Goal: Transaction & Acquisition: Book appointment/travel/reservation

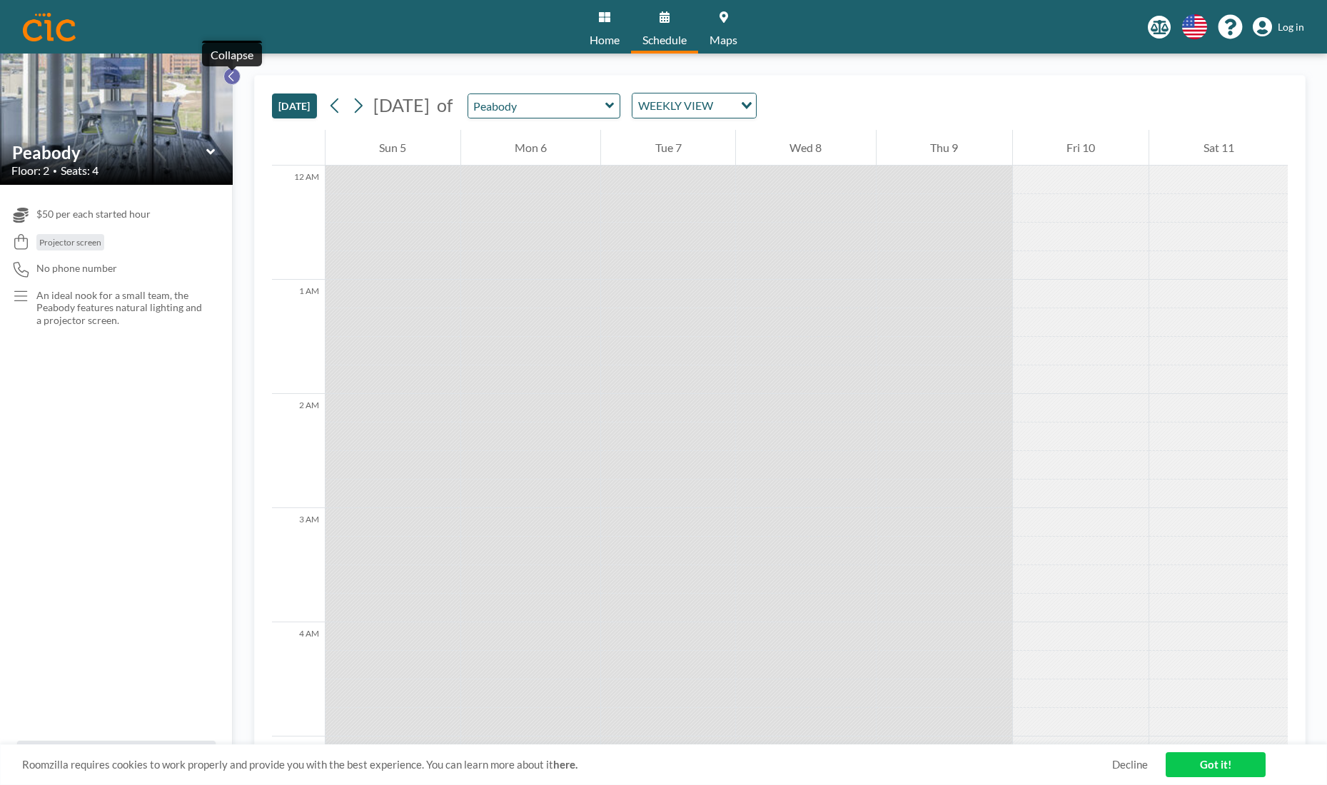
click at [233, 81] on icon at bounding box center [231, 76] width 9 height 14
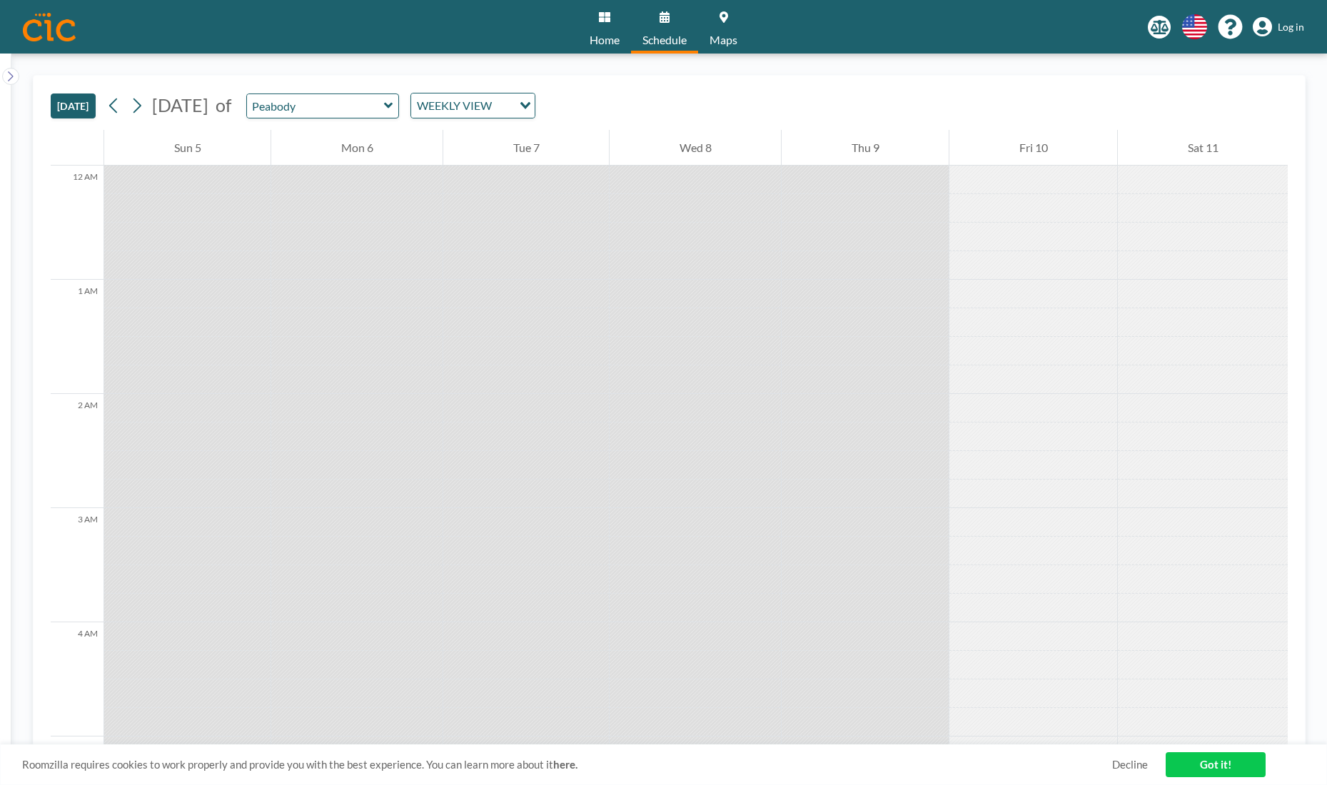
click at [606, 39] on span "Home" at bounding box center [604, 39] width 30 height 11
click at [654, 23] on link "Schedule" at bounding box center [664, 27] width 67 height 54
click at [384, 103] on input "text" at bounding box center [315, 106] width 137 height 24
type input "Peabody"
click at [626, 81] on div "TODAY October 2025 of Peabody Conference Rooms Easton Peabody Sachuest WEEKLY V…" at bounding box center [669, 103] width 1237 height 54
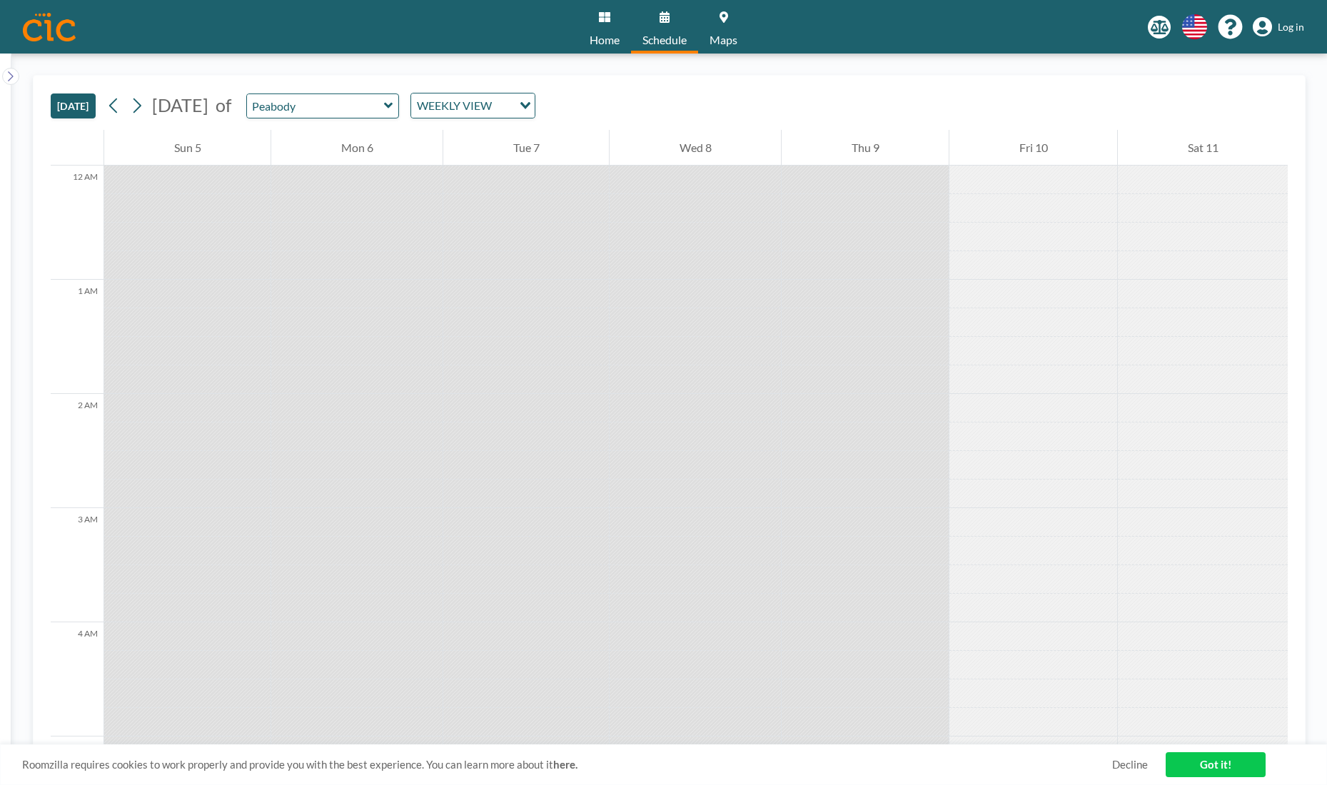
click at [687, 35] on span "Schedule" at bounding box center [664, 39] width 44 height 11
click at [511, 102] on input "Search for option" at bounding box center [503, 105] width 15 height 19
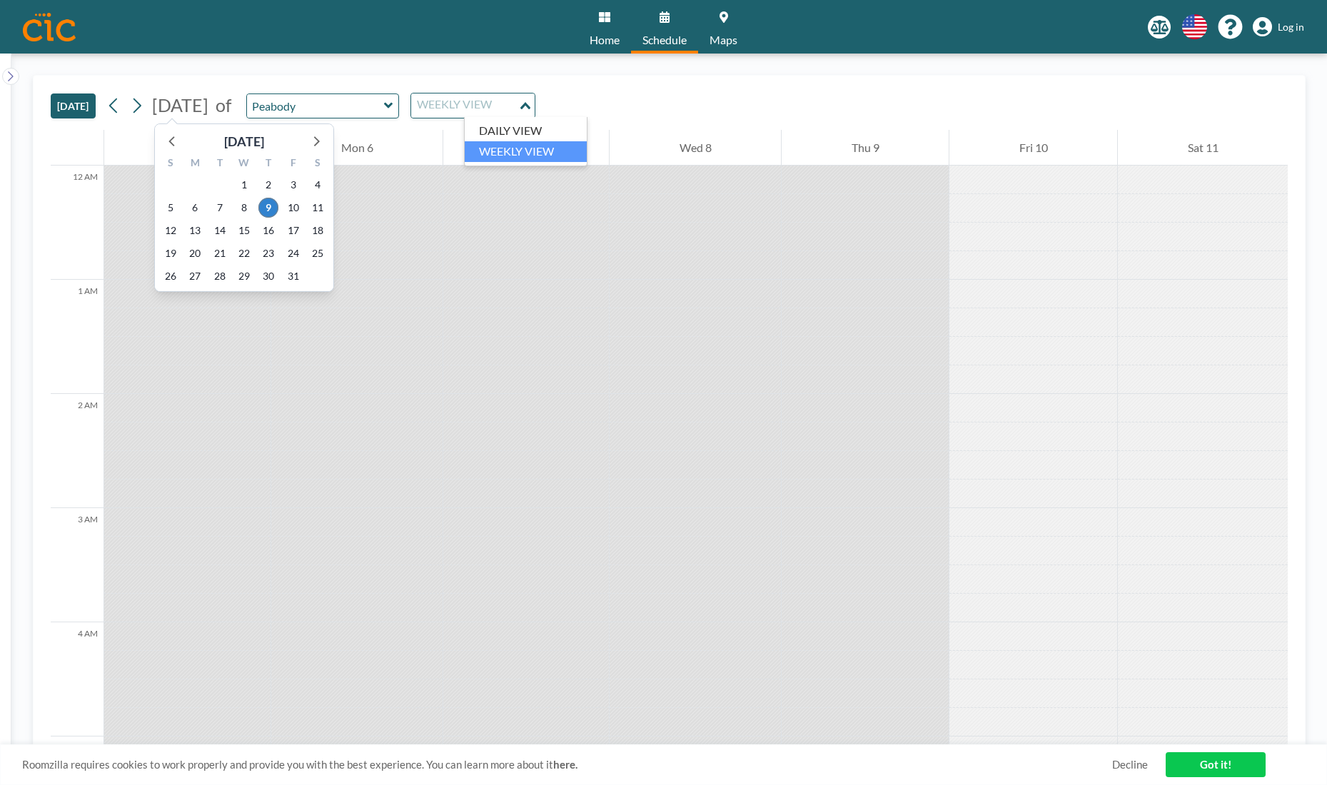
click at [151, 107] on span "October 2025 October 2025 S M T W T F S 28 29 30 1 2 3 4 5 6 7 8 9 10 11 12 13 …" at bounding box center [180, 105] width 64 height 22
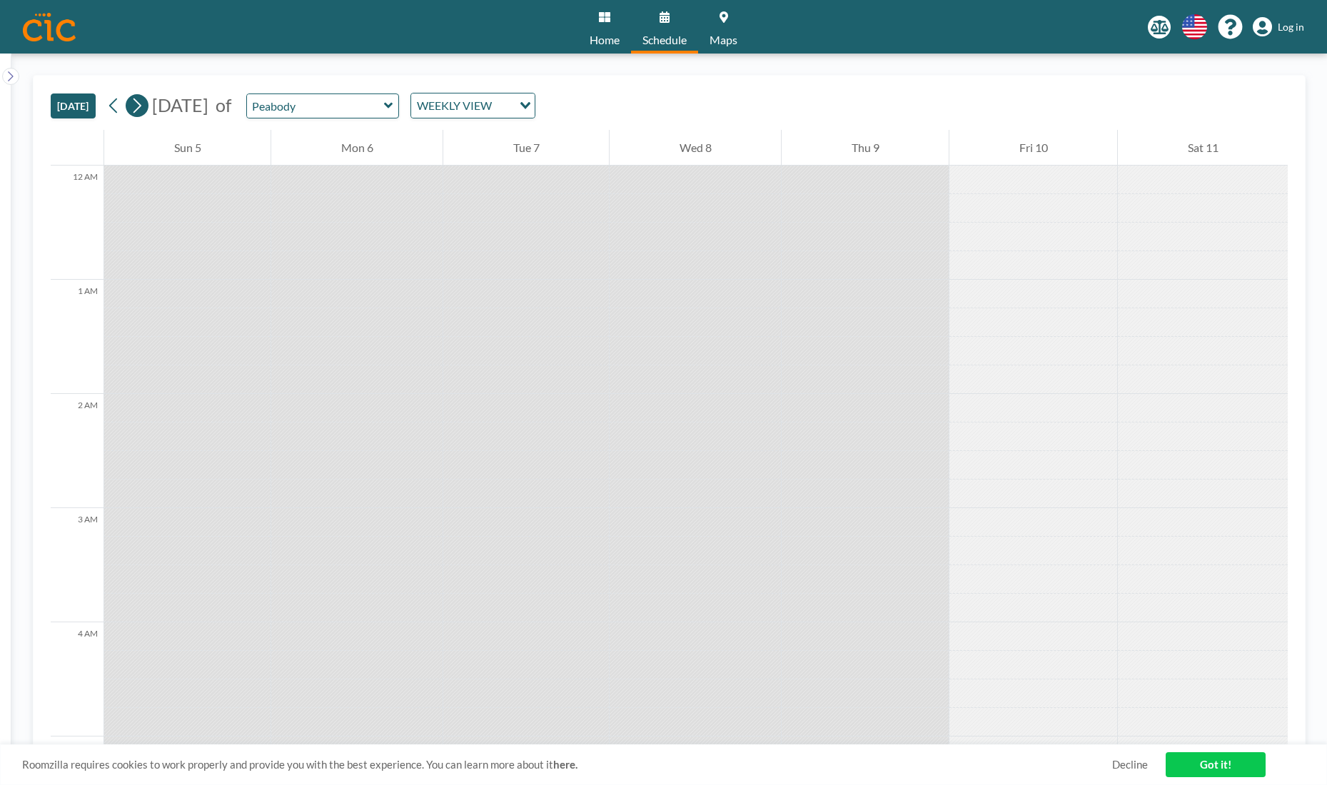
click at [140, 107] on icon at bounding box center [137, 105] width 14 height 21
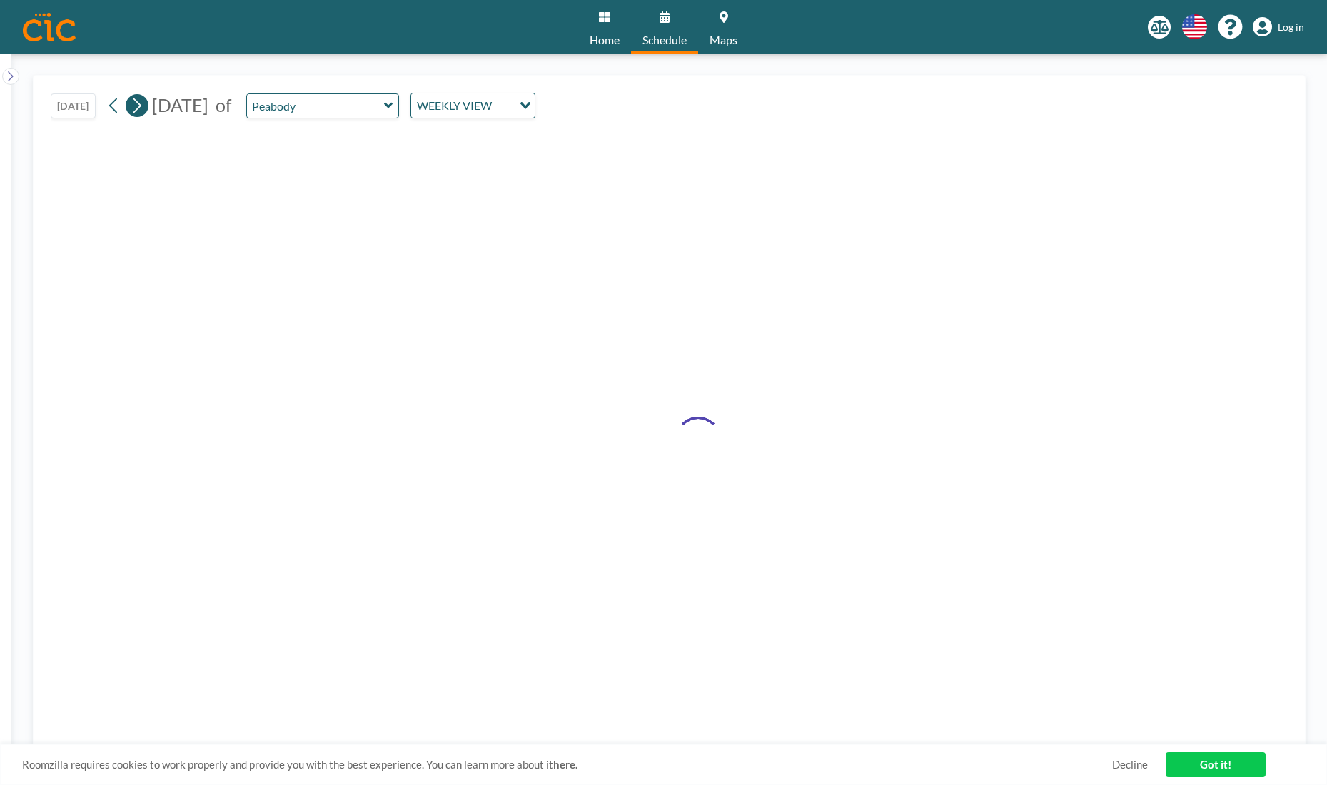
click at [140, 107] on icon at bounding box center [137, 105] width 14 height 21
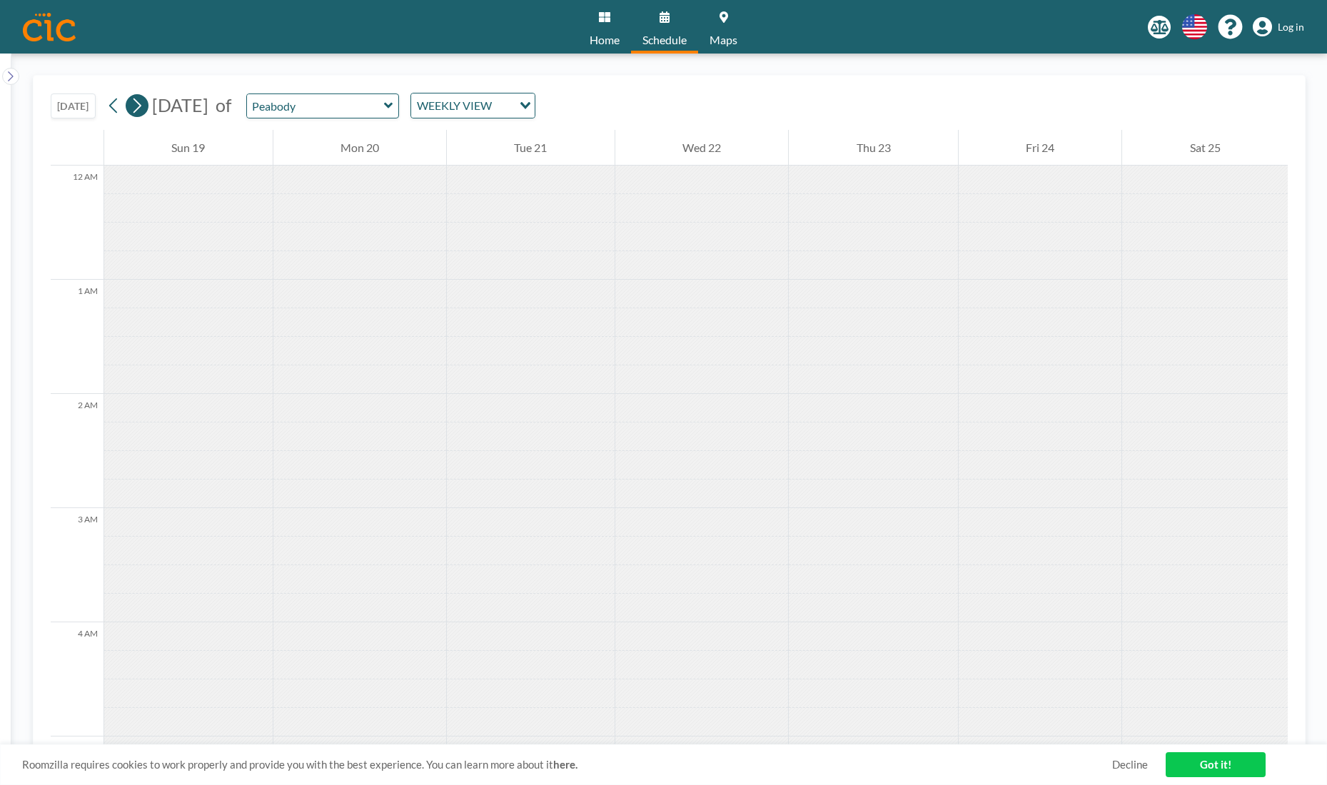
click at [140, 107] on icon at bounding box center [137, 105] width 14 height 21
click at [118, 109] on icon at bounding box center [114, 105] width 14 height 21
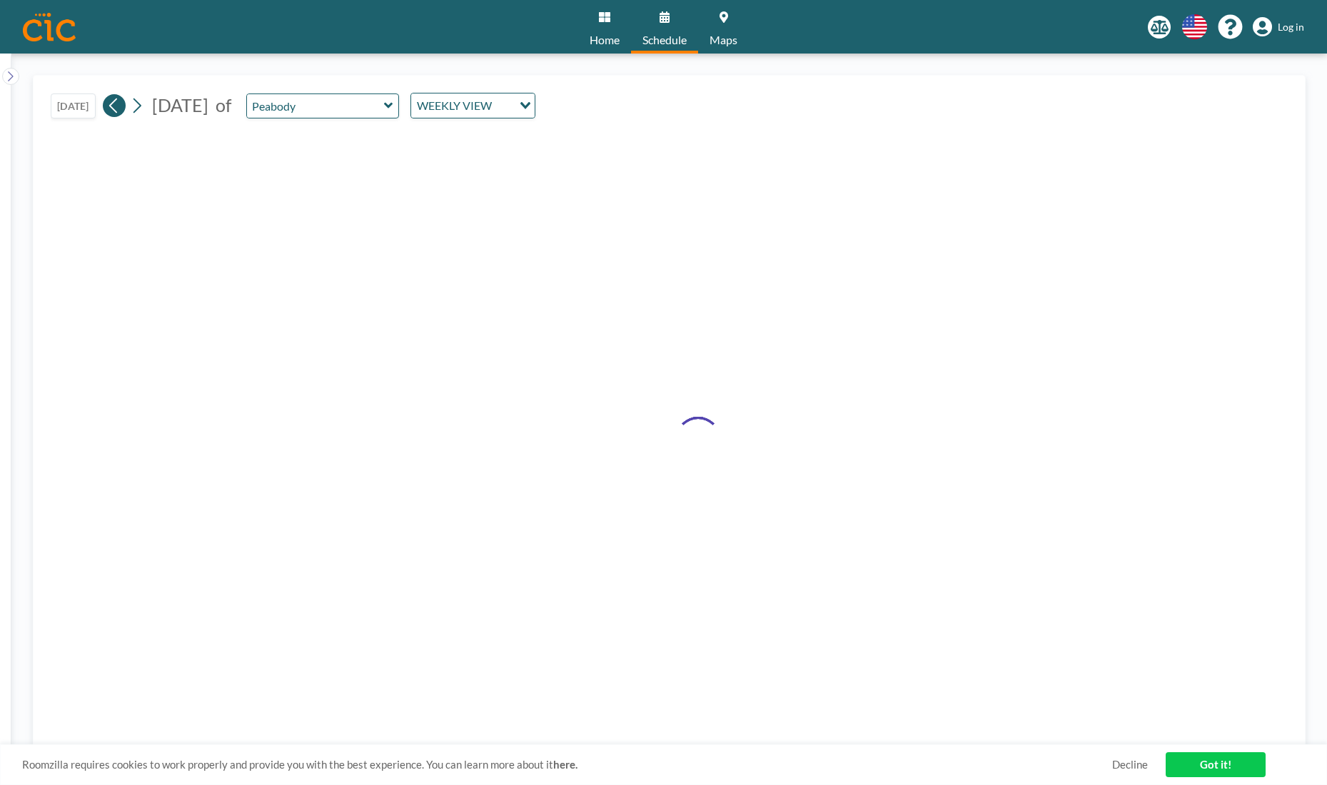
click at [118, 109] on icon at bounding box center [114, 105] width 14 height 21
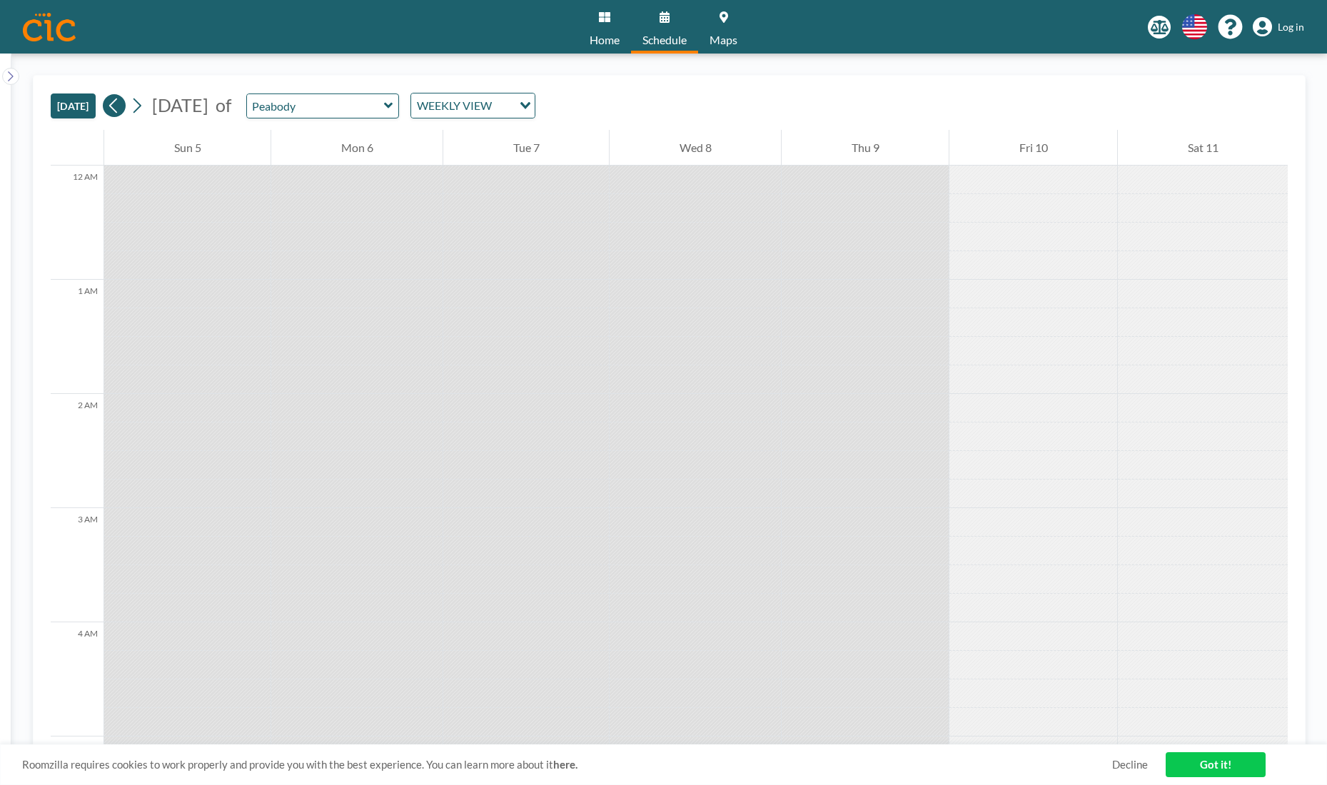
click at [118, 109] on icon at bounding box center [114, 105] width 14 height 21
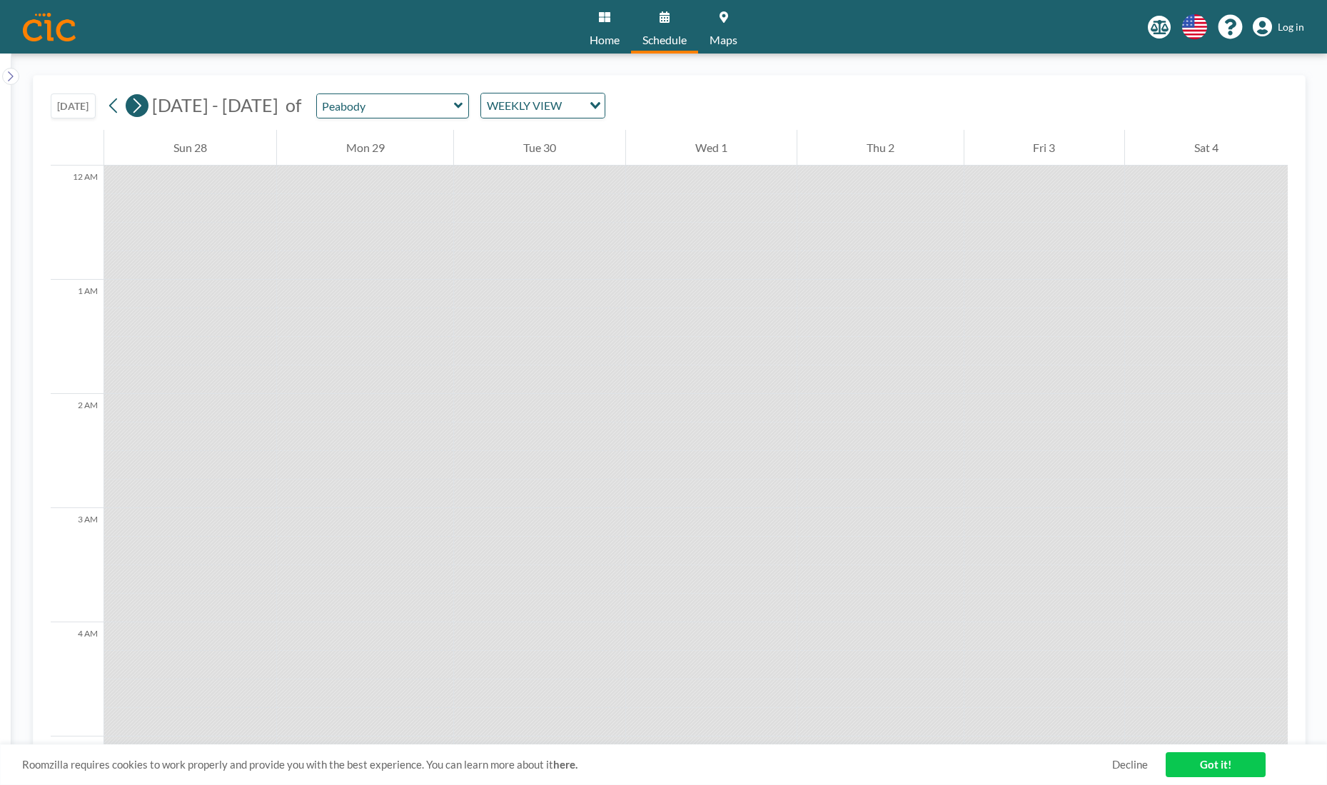
click at [143, 101] on icon at bounding box center [137, 105] width 14 height 21
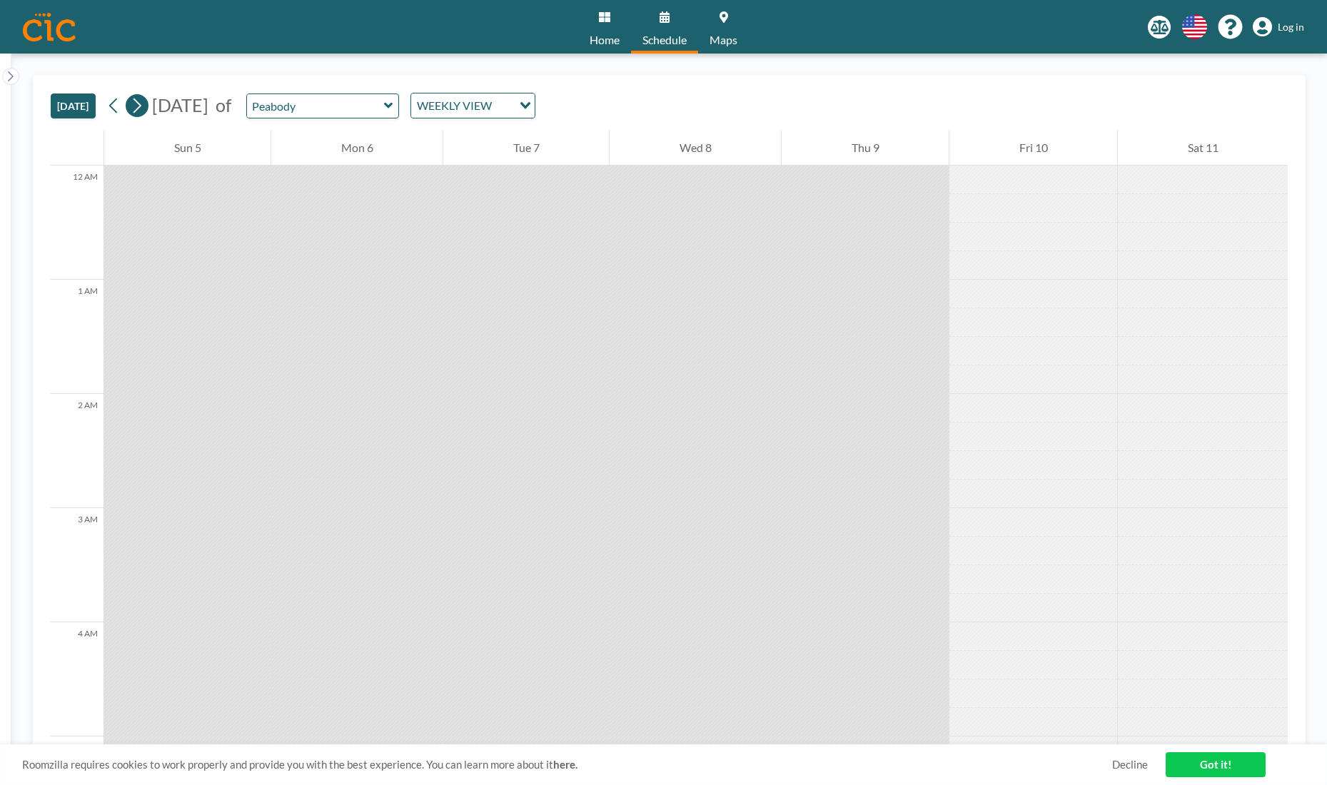
click at [141, 103] on icon at bounding box center [137, 105] width 8 height 15
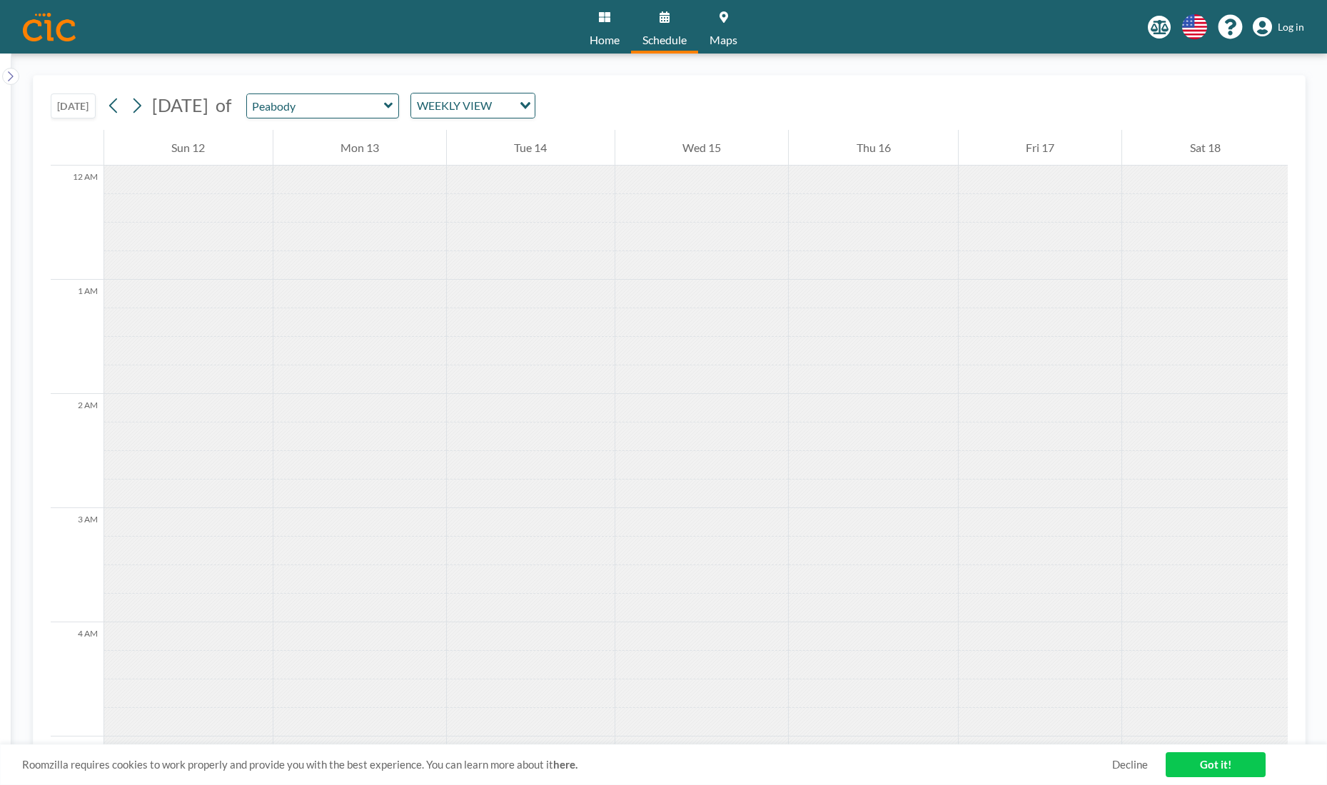
click at [682, 154] on div "Wed 15" at bounding box center [701, 148] width 173 height 36
click at [595, 29] on link "Home" at bounding box center [604, 27] width 53 height 54
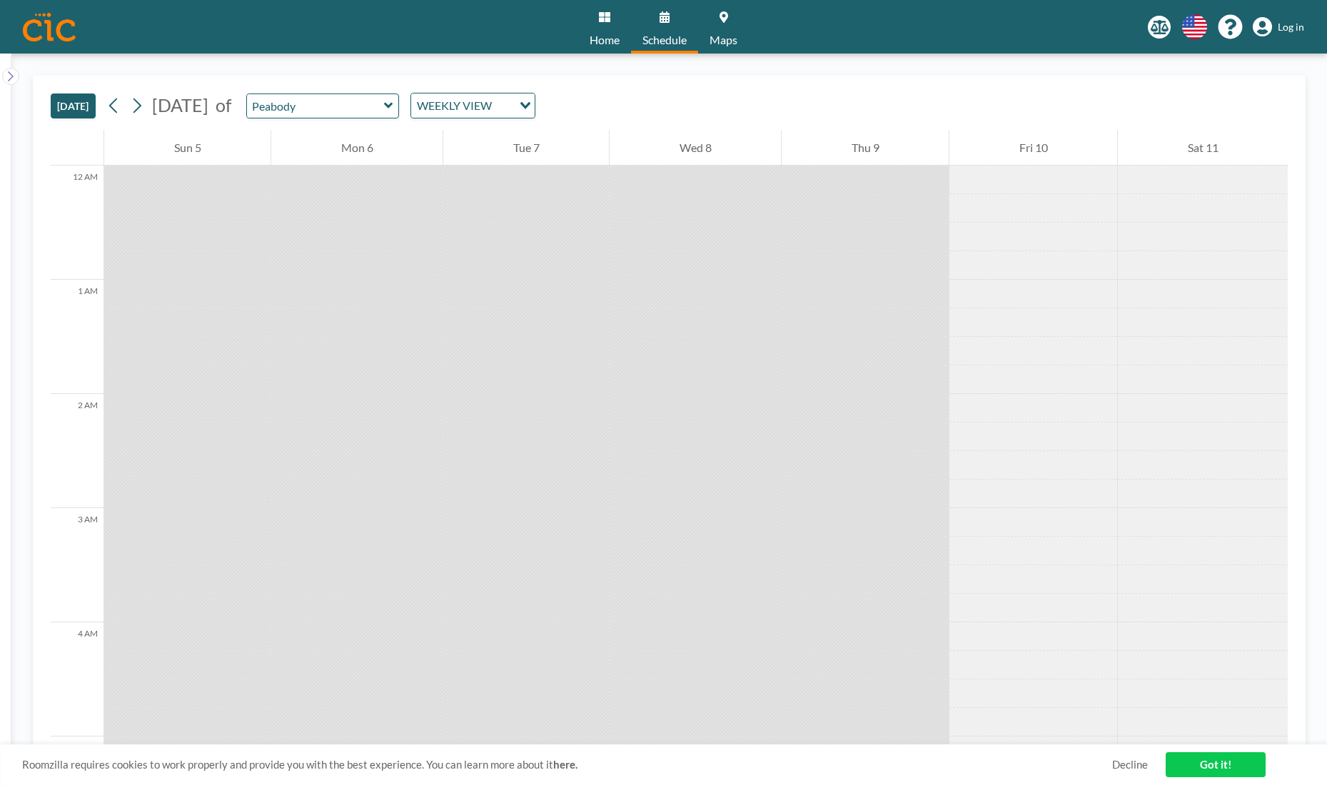
scroll to position [96, 0]
click at [1212, 752] on div "Roomzilla requires cookies to work properly and provide you with the best exper…" at bounding box center [663, 764] width 1327 height 41
click at [1205, 764] on link "Got it!" at bounding box center [1215, 764] width 100 height 25
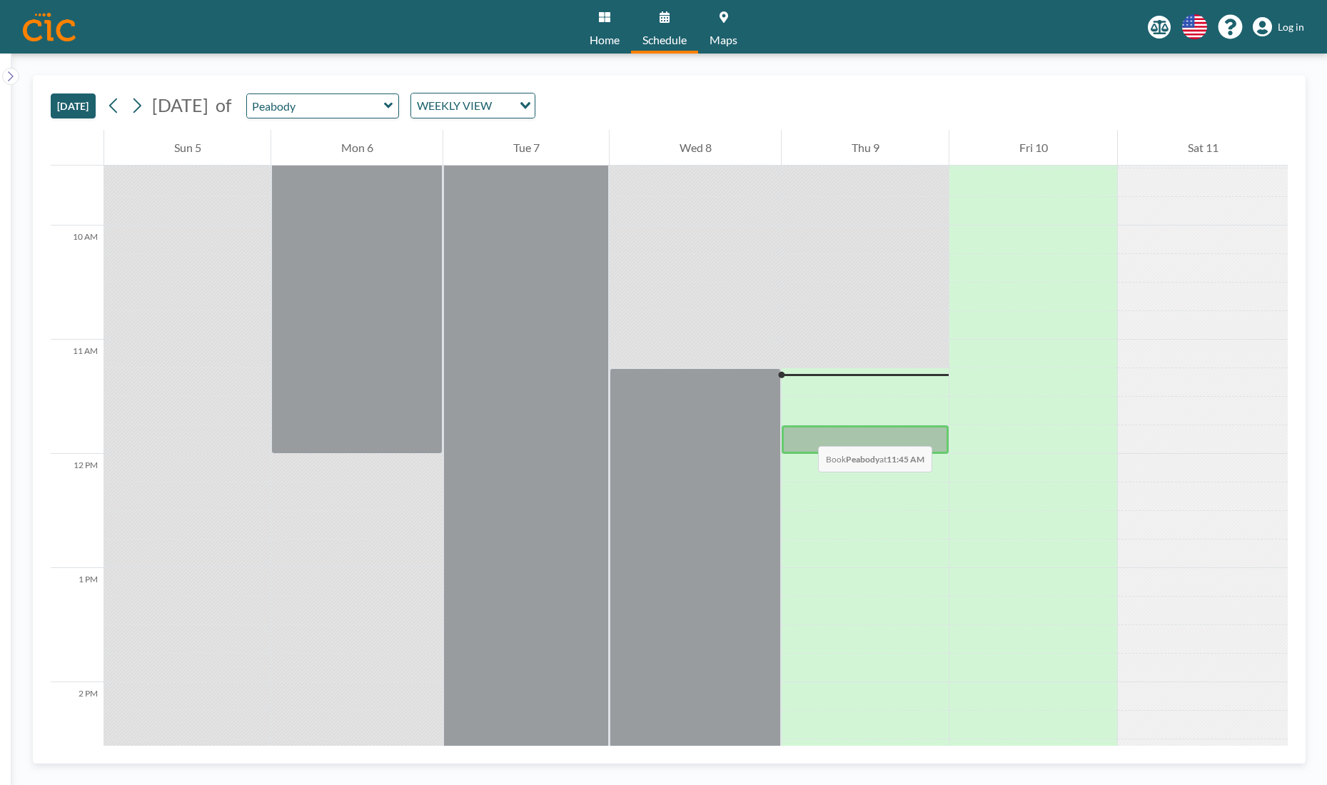
scroll to position [1083, 0]
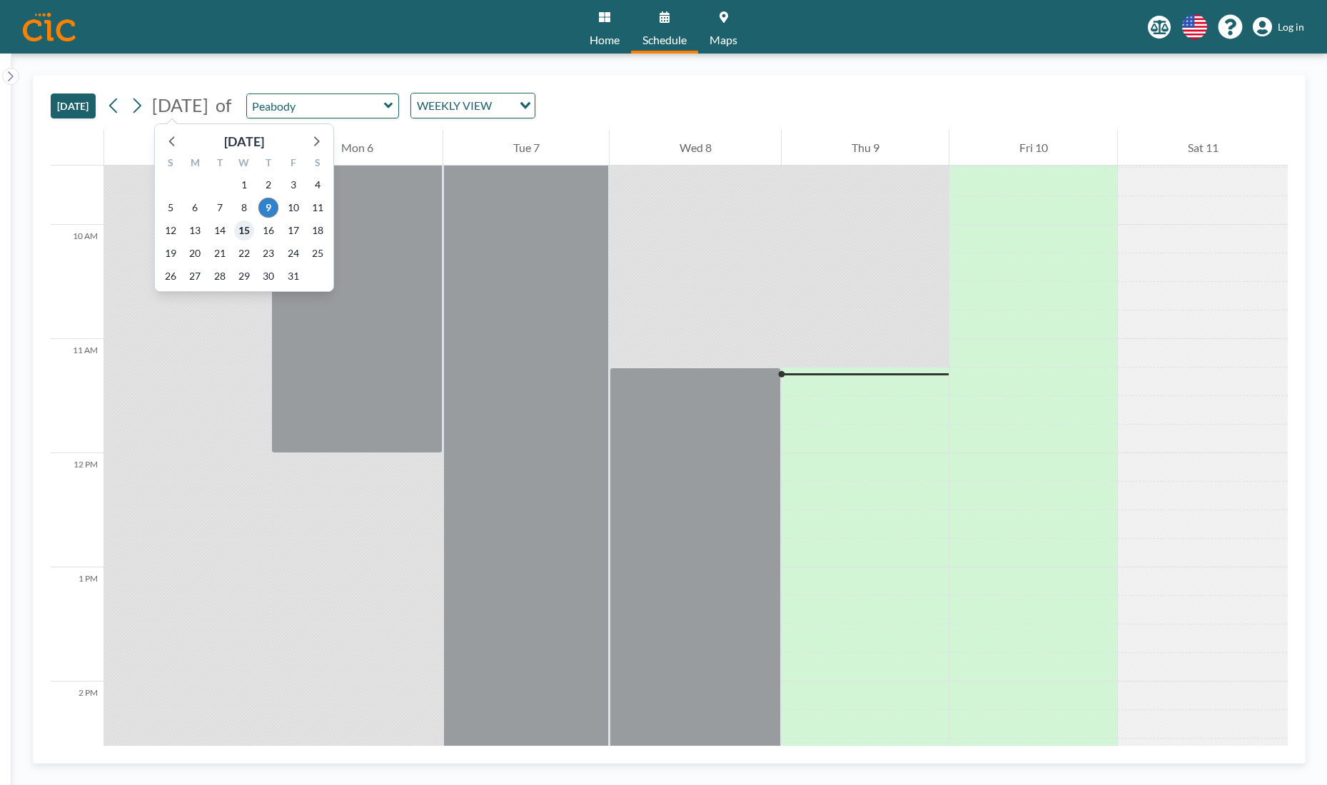
click at [247, 229] on span "15" at bounding box center [244, 231] width 20 height 20
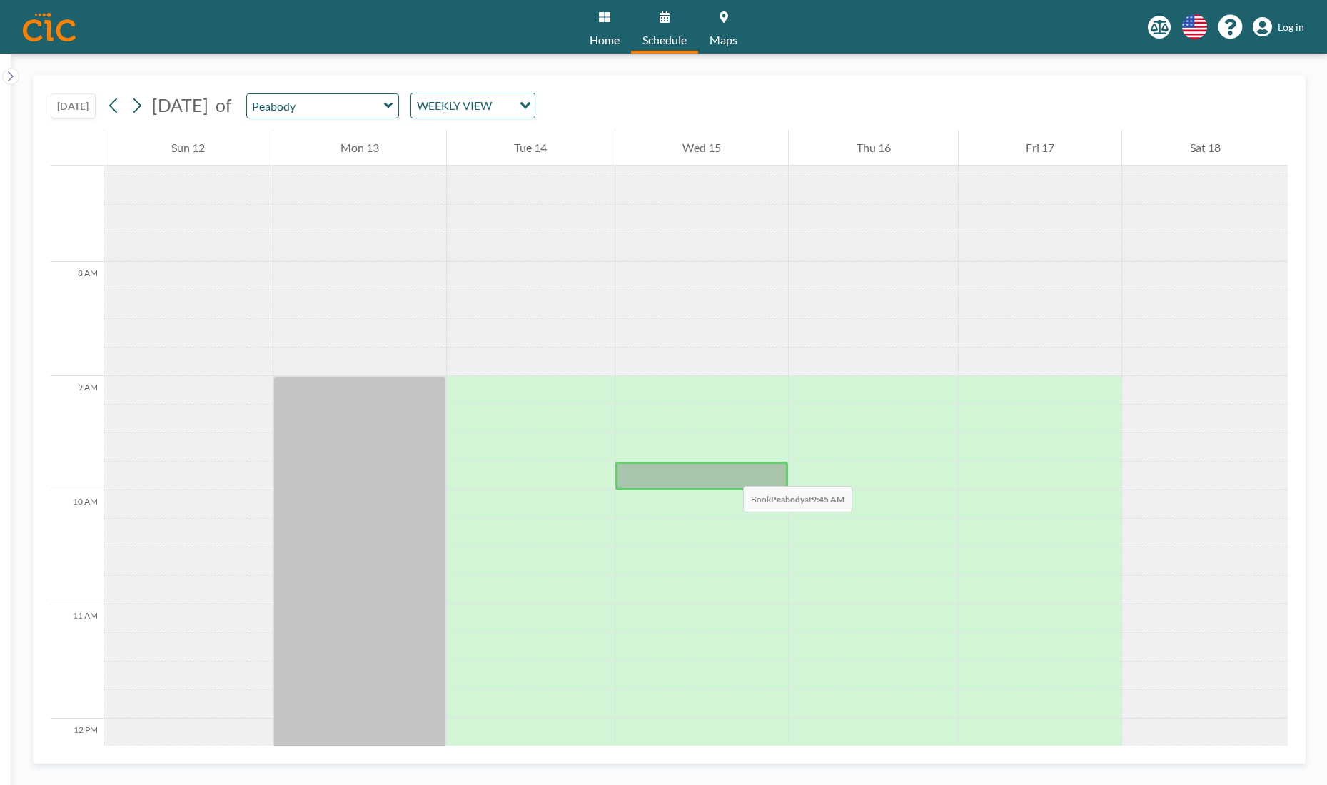
scroll to position [816, 0]
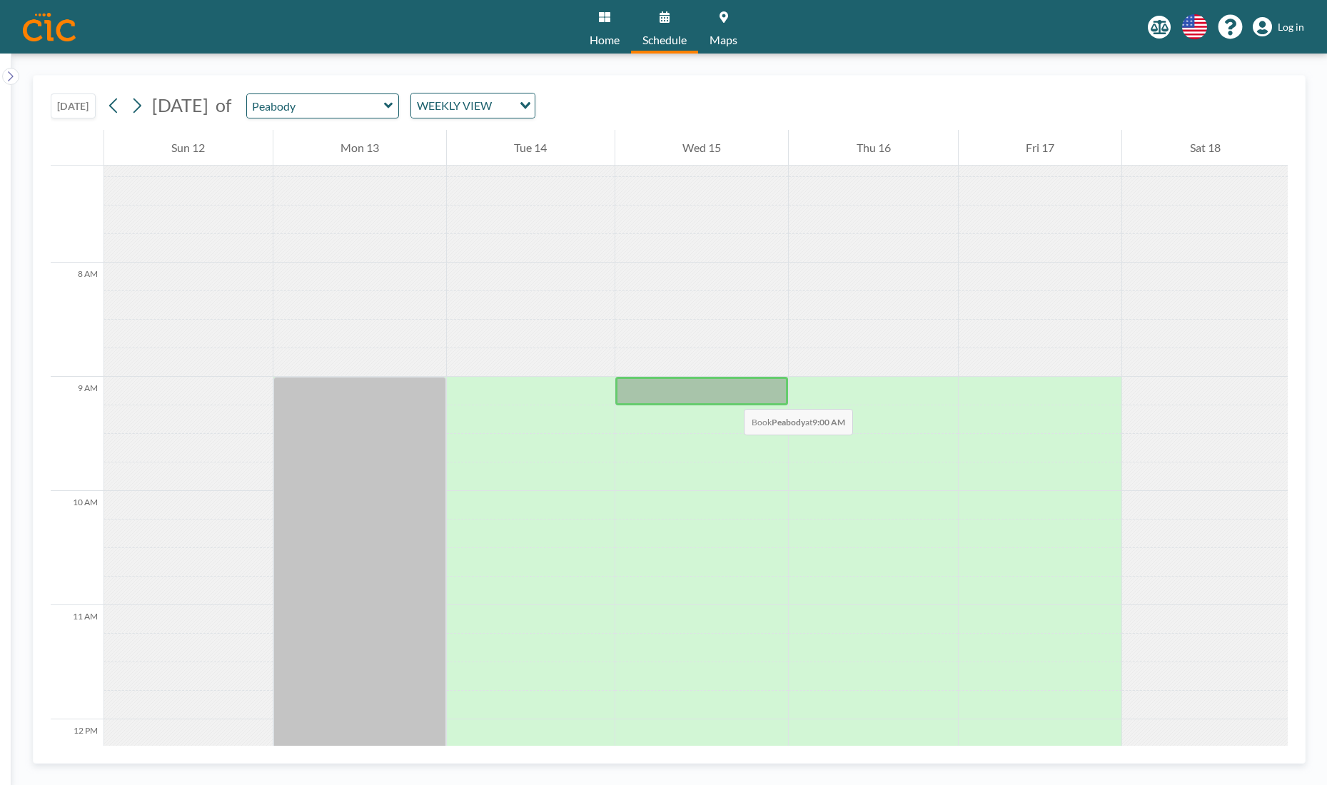
click at [729, 395] on div at bounding box center [701, 391] width 173 height 29
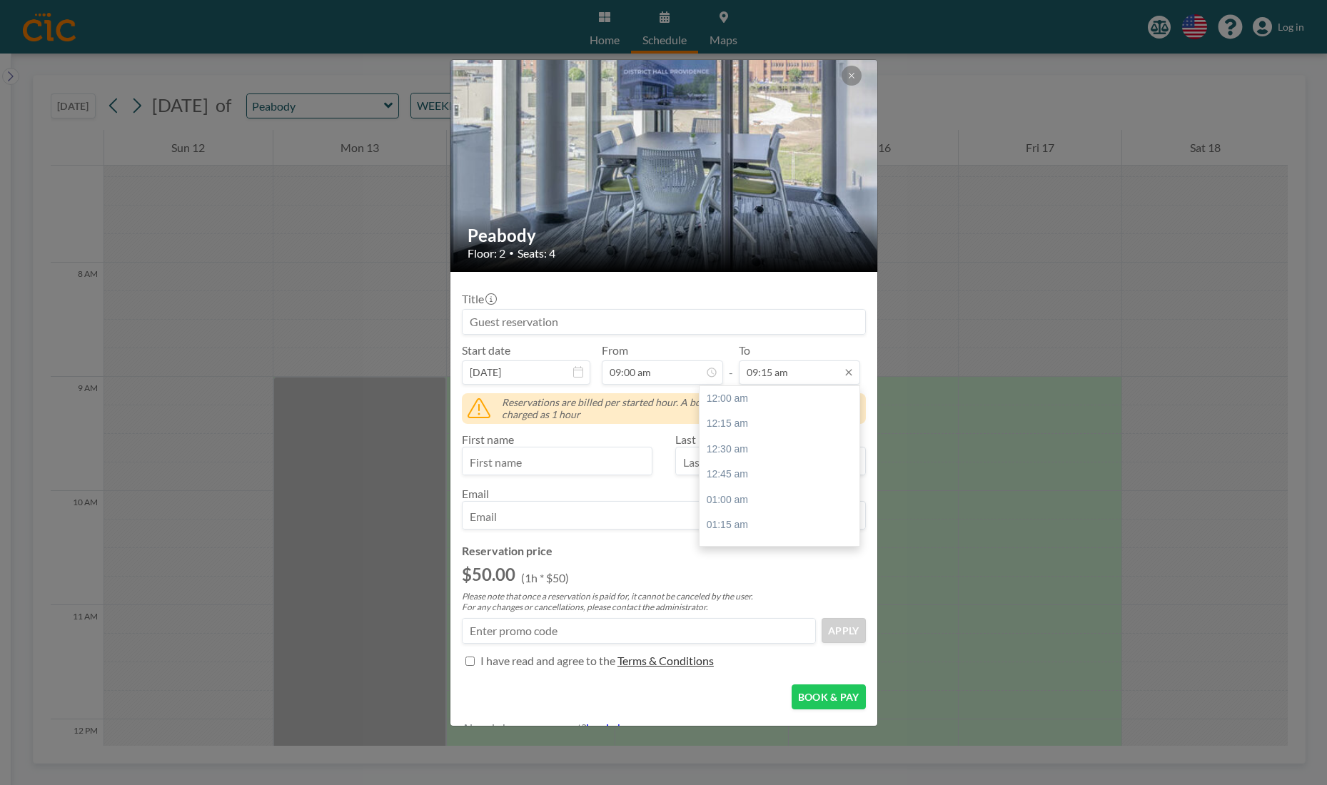
scroll to position [924, 0]
click at [818, 371] on input "09:15 am" at bounding box center [799, 372] width 121 height 24
click at [755, 427] on div "03:30 pm" at bounding box center [779, 440] width 160 height 26
type input "03:30 pm"
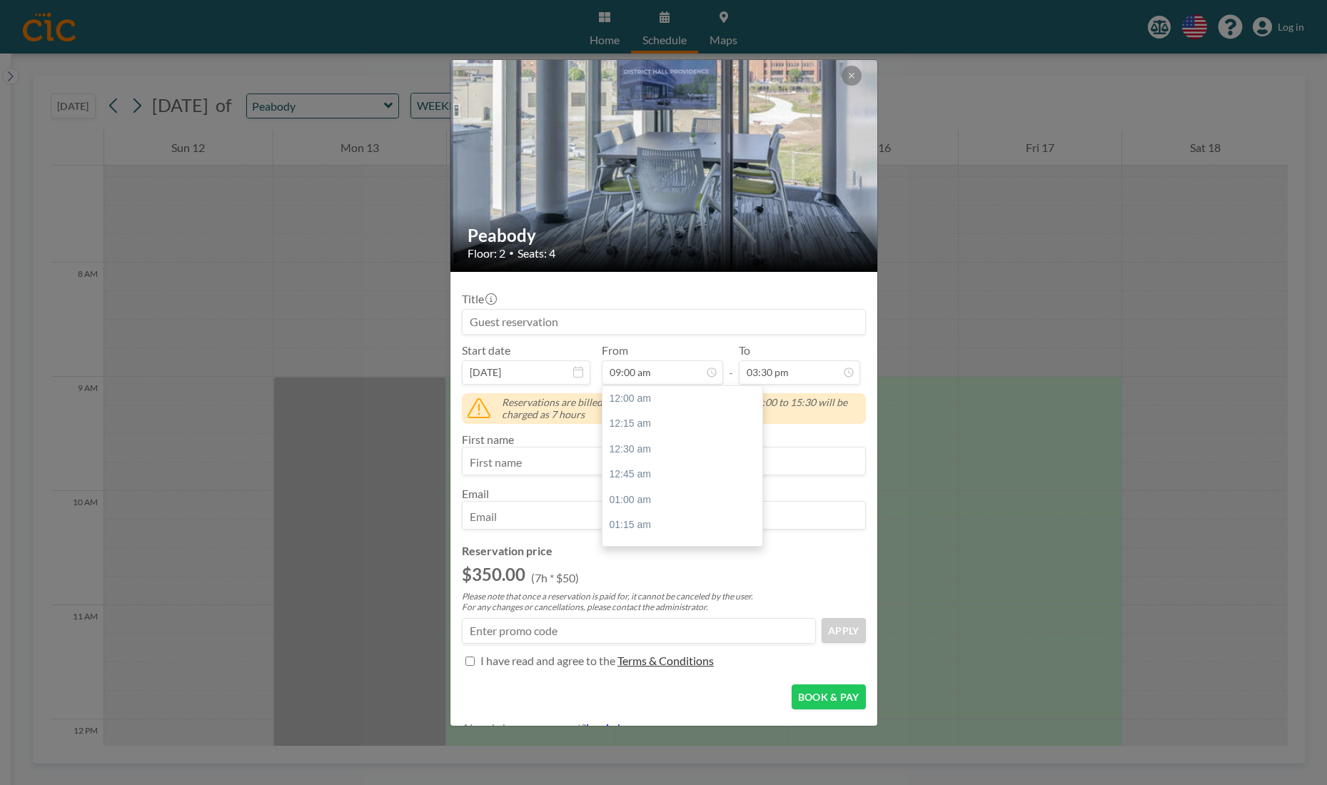
click at [659, 375] on input "09:00 am" at bounding box center [662, 372] width 121 height 24
click at [644, 449] on div "10:00 am" at bounding box center [682, 462] width 160 height 26
type input "10:00 am"
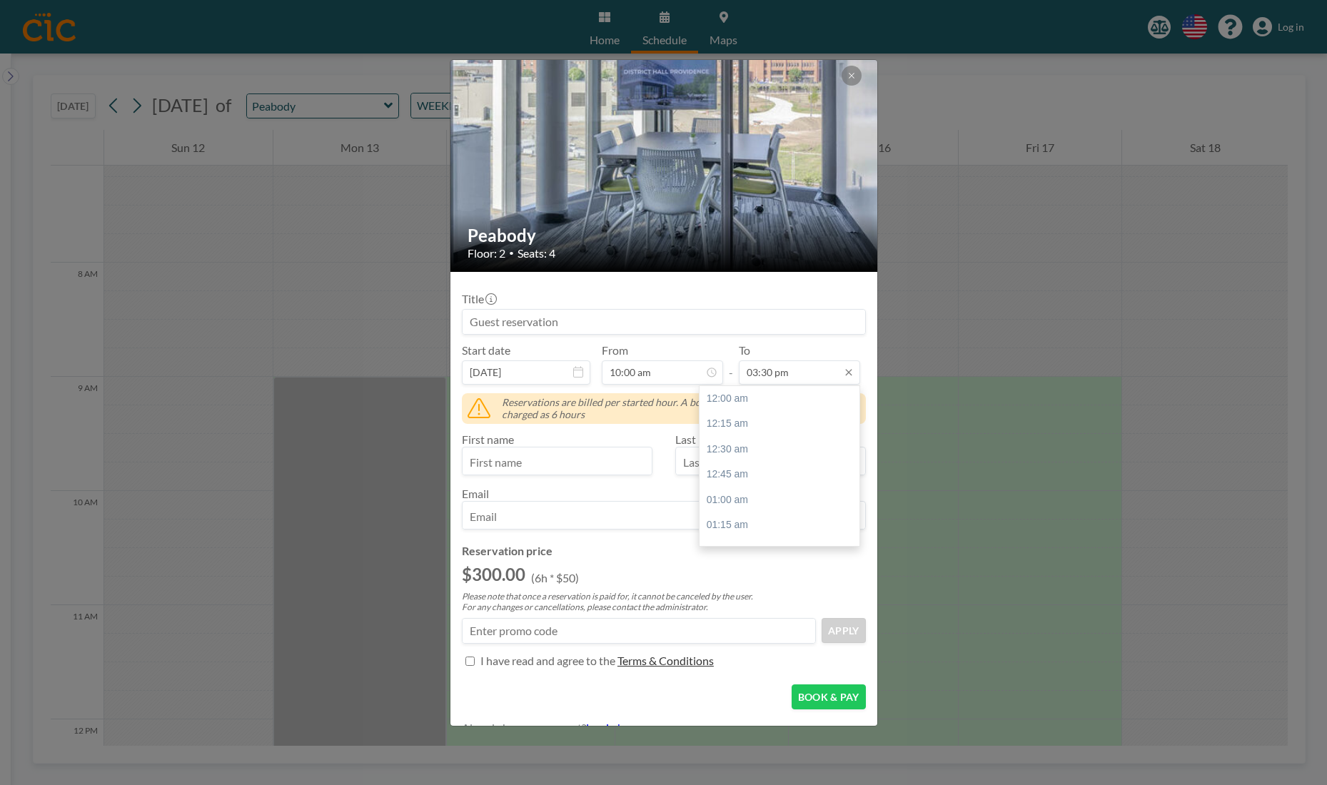
click at [787, 372] on input "03:30 pm" at bounding box center [799, 372] width 121 height 24
click at [743, 415] on div "03:00 pm" at bounding box center [779, 428] width 160 height 26
type input "03:00 pm"
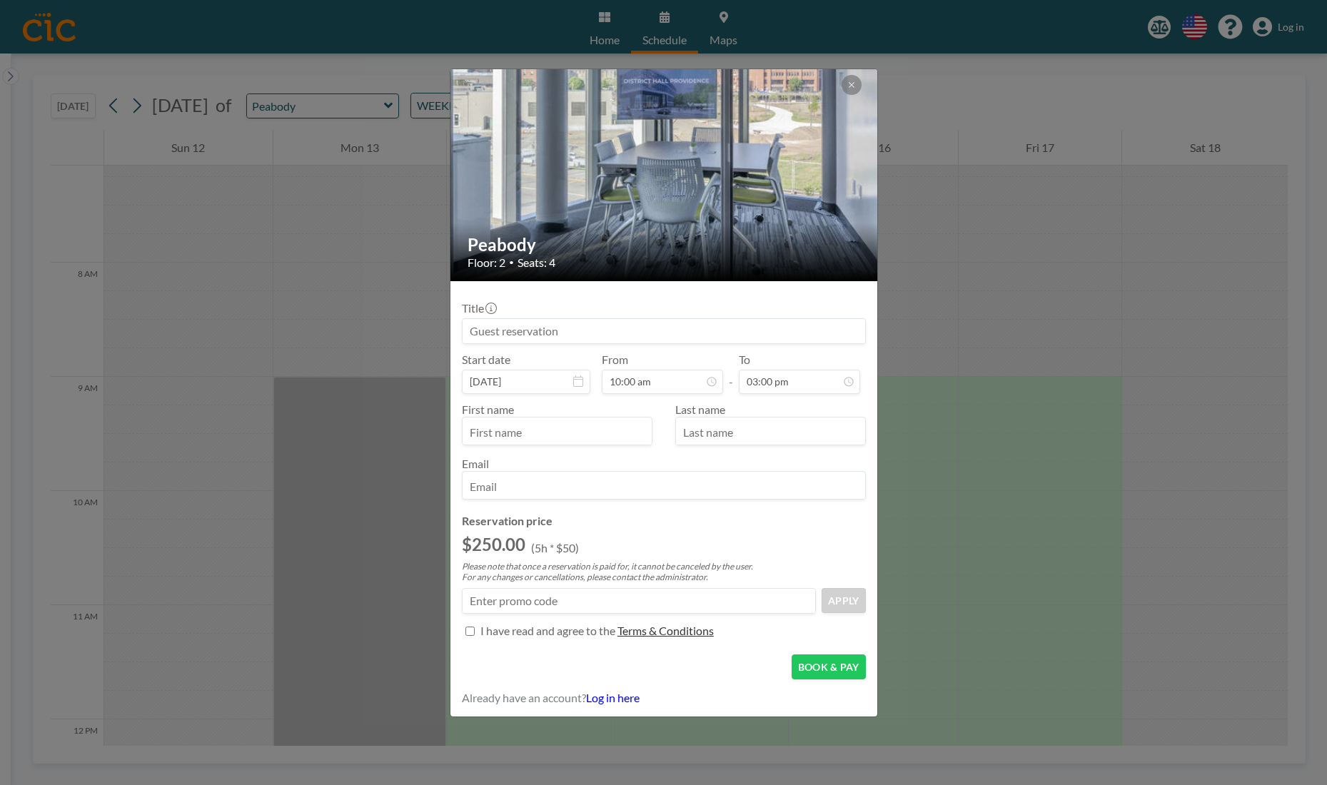
click at [748, 525] on h4 "Reservation price" at bounding box center [664, 521] width 404 height 14
click at [512, 634] on p "I have read and agree to the" at bounding box center [547, 631] width 135 height 14
checkbox input "true"
click at [516, 332] on input at bounding box center [663, 331] width 402 height 24
type input "Skydio - COMM Channel - Offsite"
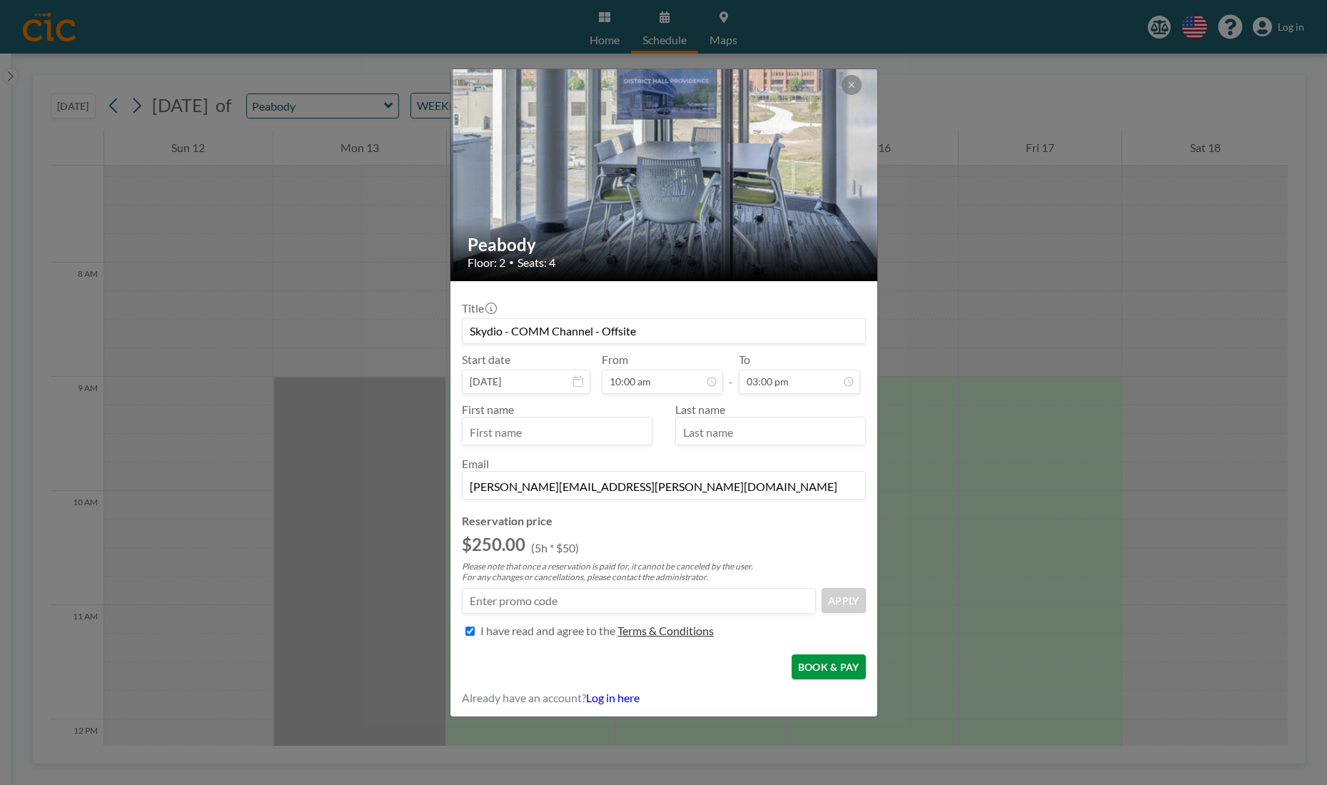
type input "michael.liberati@skydio.com"
click at [832, 666] on button "BOOK & PAY" at bounding box center [828, 666] width 74 height 25
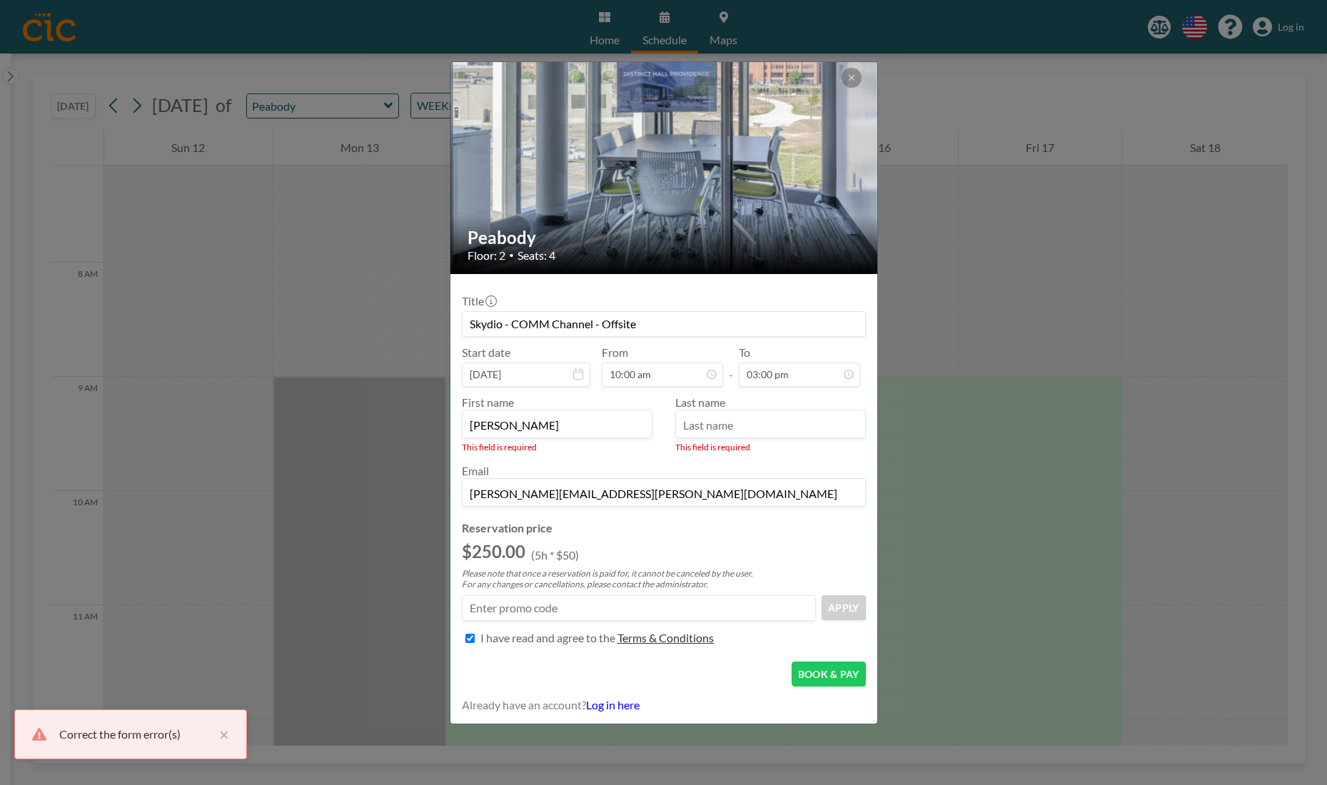
type input "Michael"
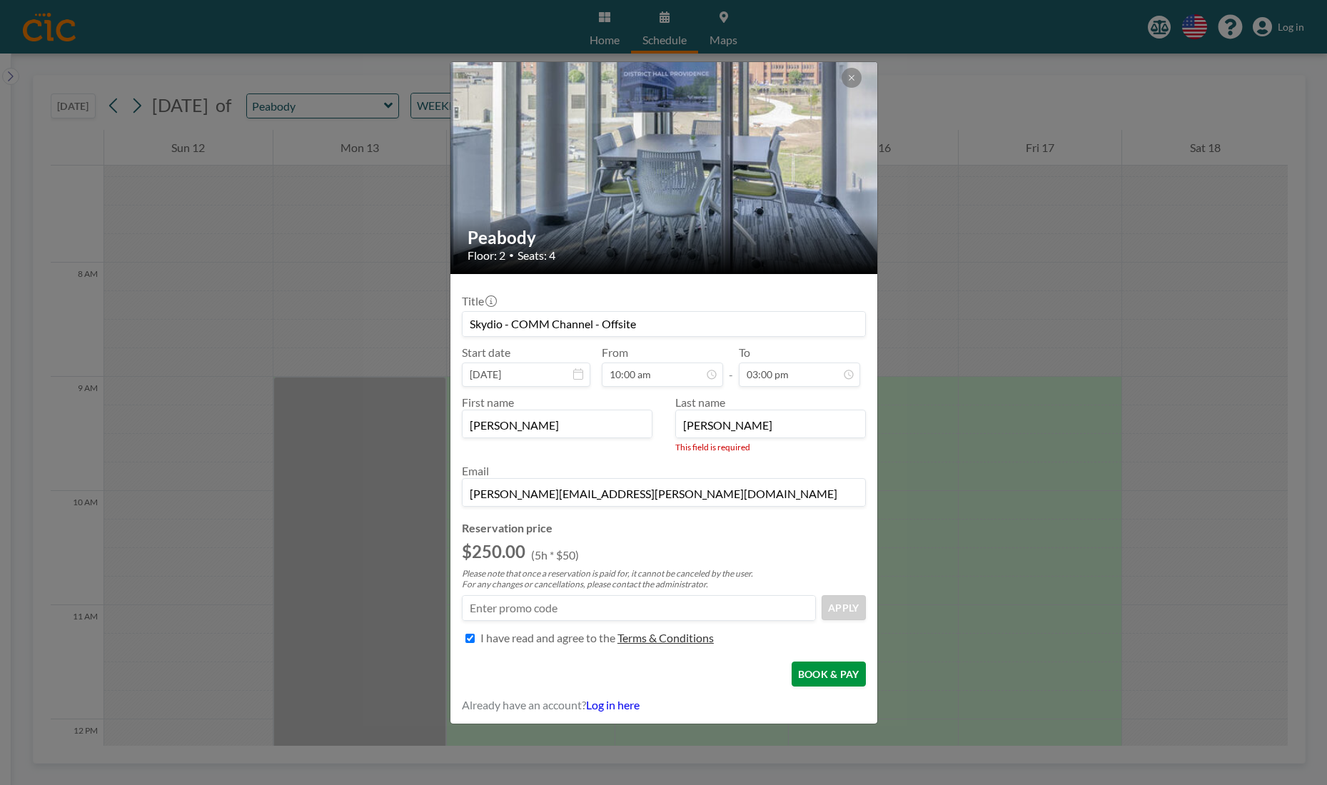
type input "Liberati"
click at [830, 679] on form "Title Skydio - COMM Channel - Offsite Start date Oct 15, 2025 From 10:00 am - T…" at bounding box center [663, 499] width 427 height 450
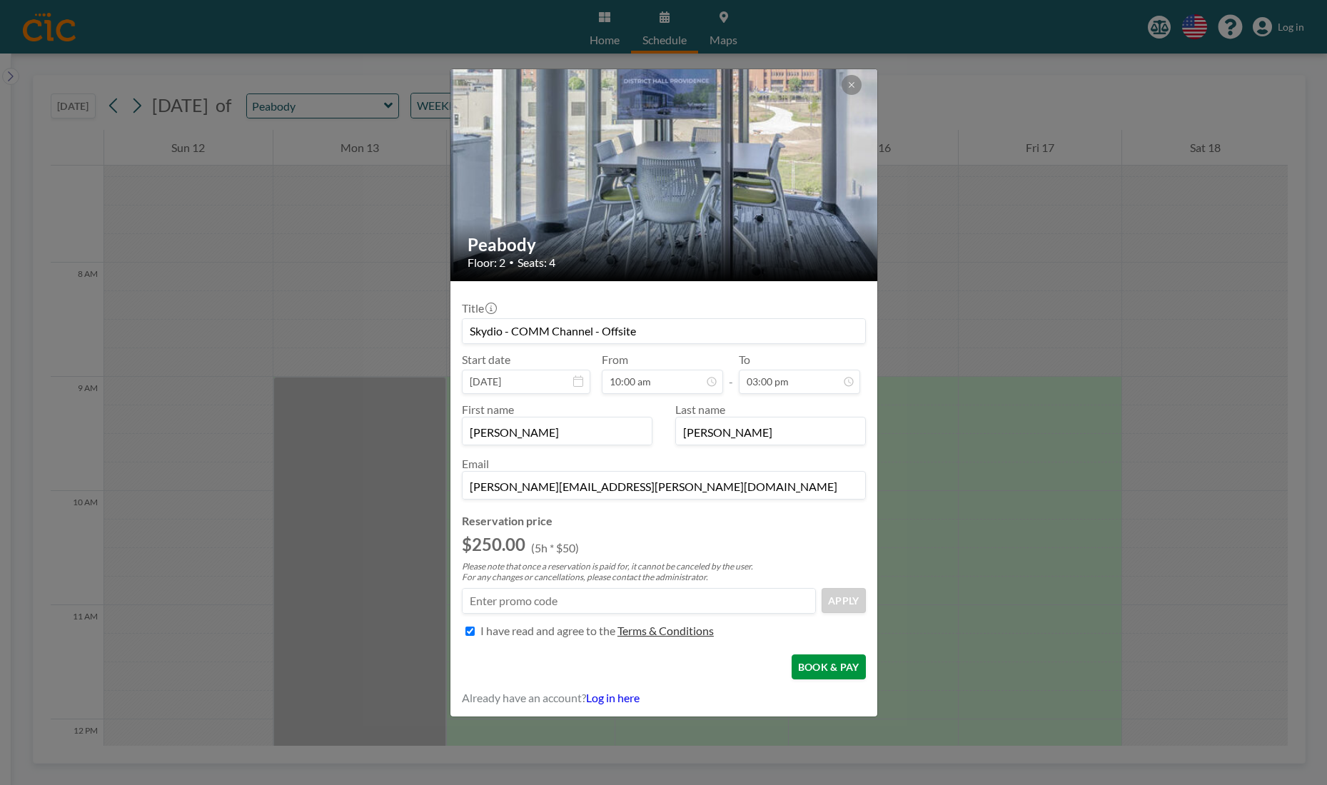
click at [820, 672] on button "BOOK & PAY" at bounding box center [828, 666] width 74 height 25
